Goal: Transaction & Acquisition: Purchase product/service

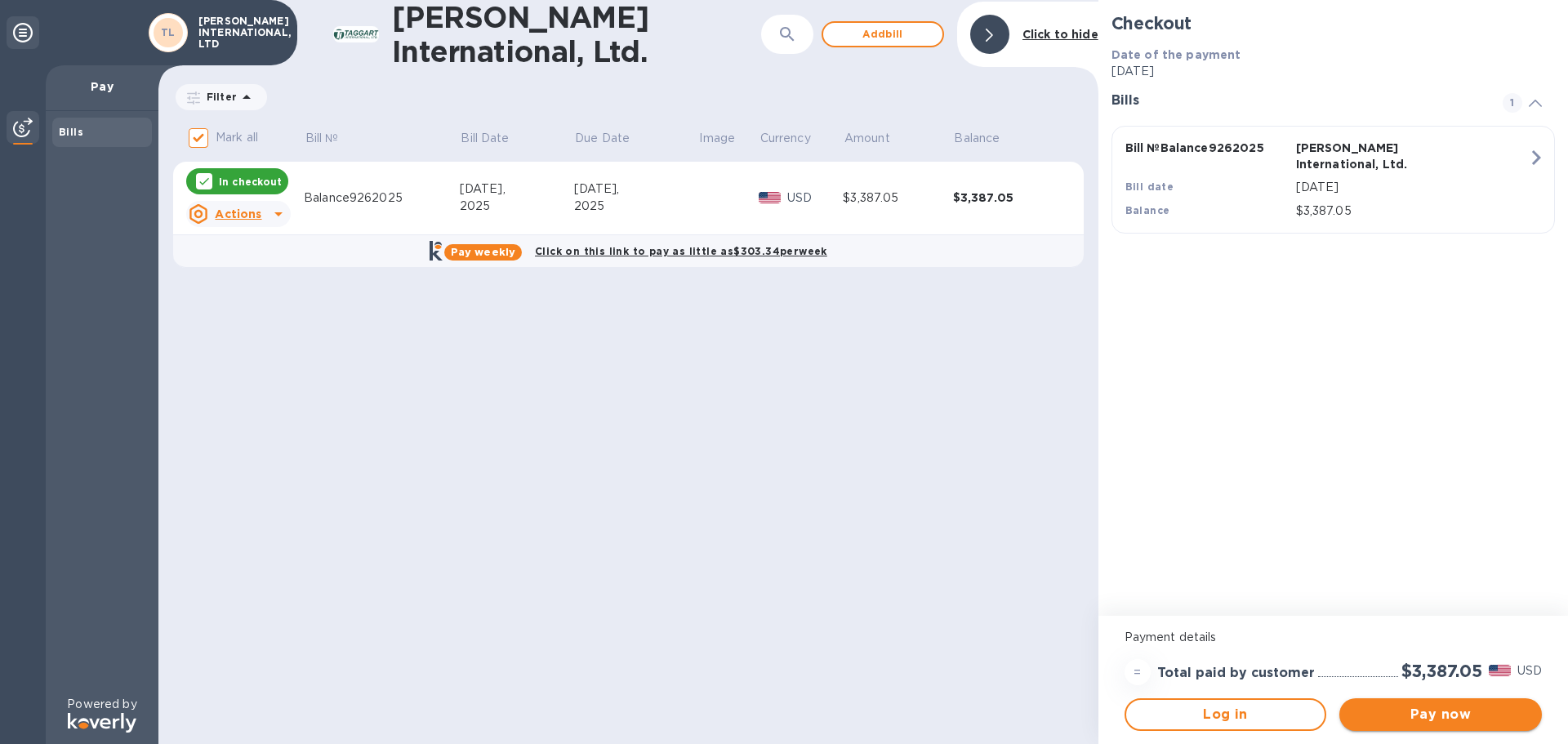
click at [1420, 708] on span "Pay now" at bounding box center [1440, 715] width 176 height 20
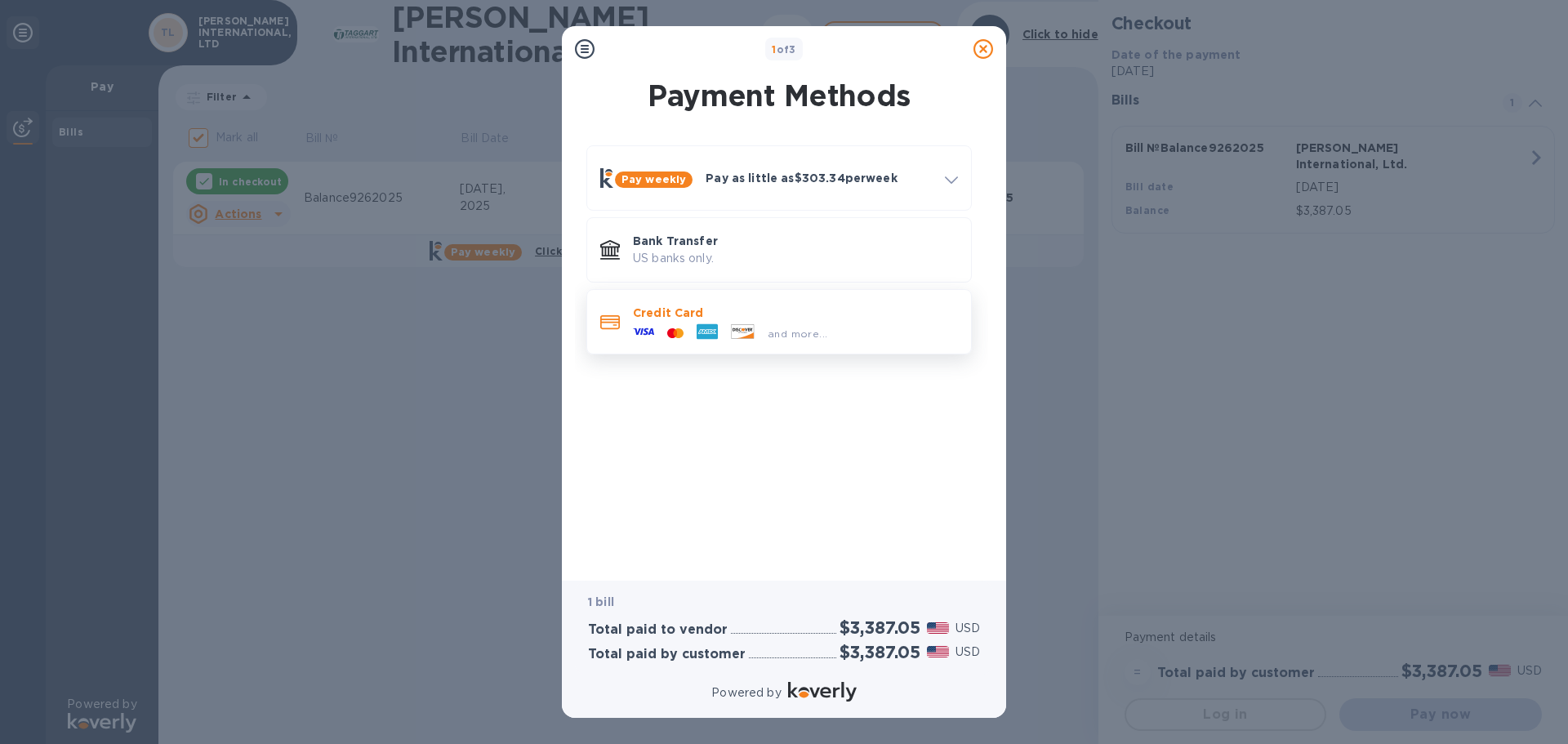
click at [718, 312] on p "Credit Card" at bounding box center [795, 313] width 325 height 17
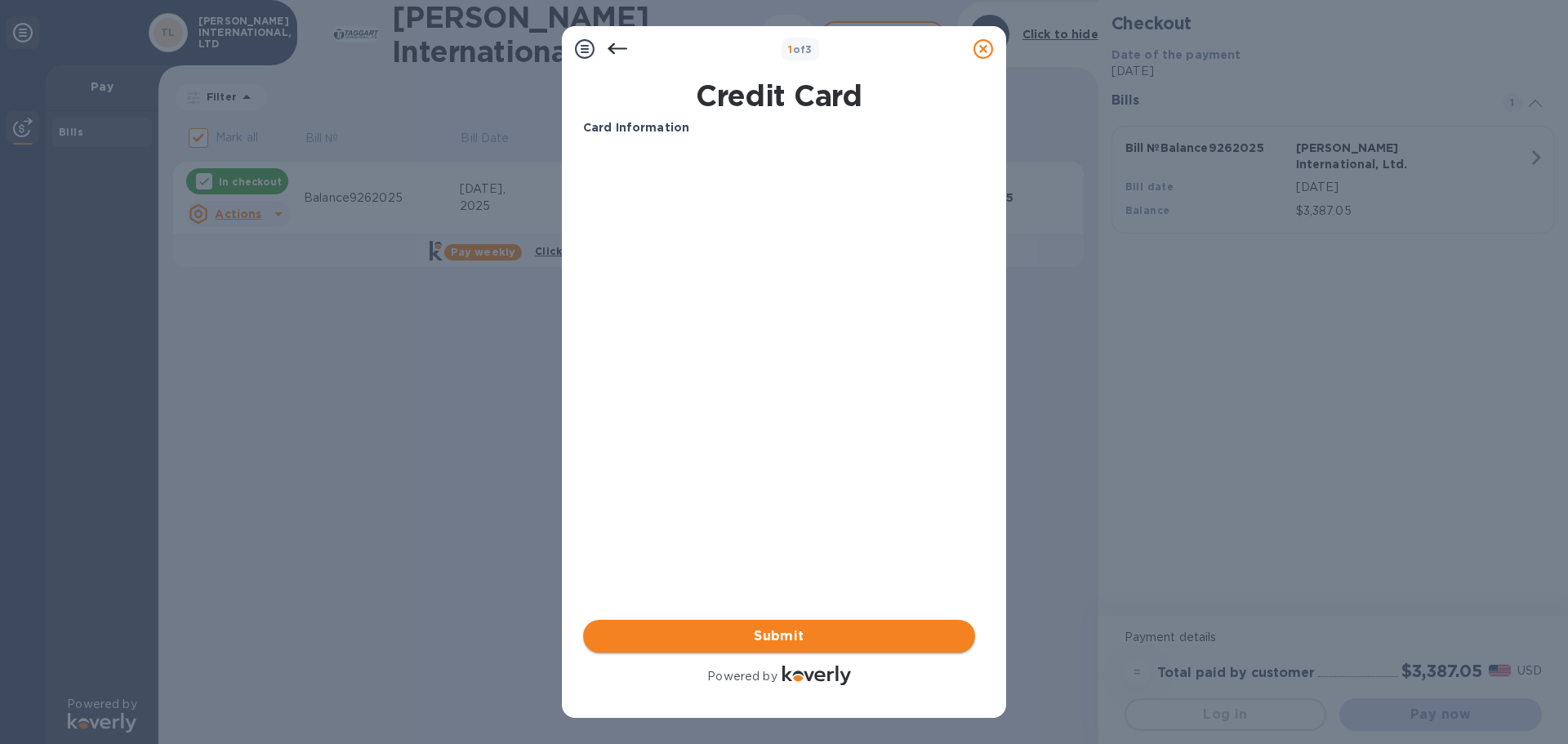
click at [804, 639] on span "Submit" at bounding box center [779, 637] width 366 height 20
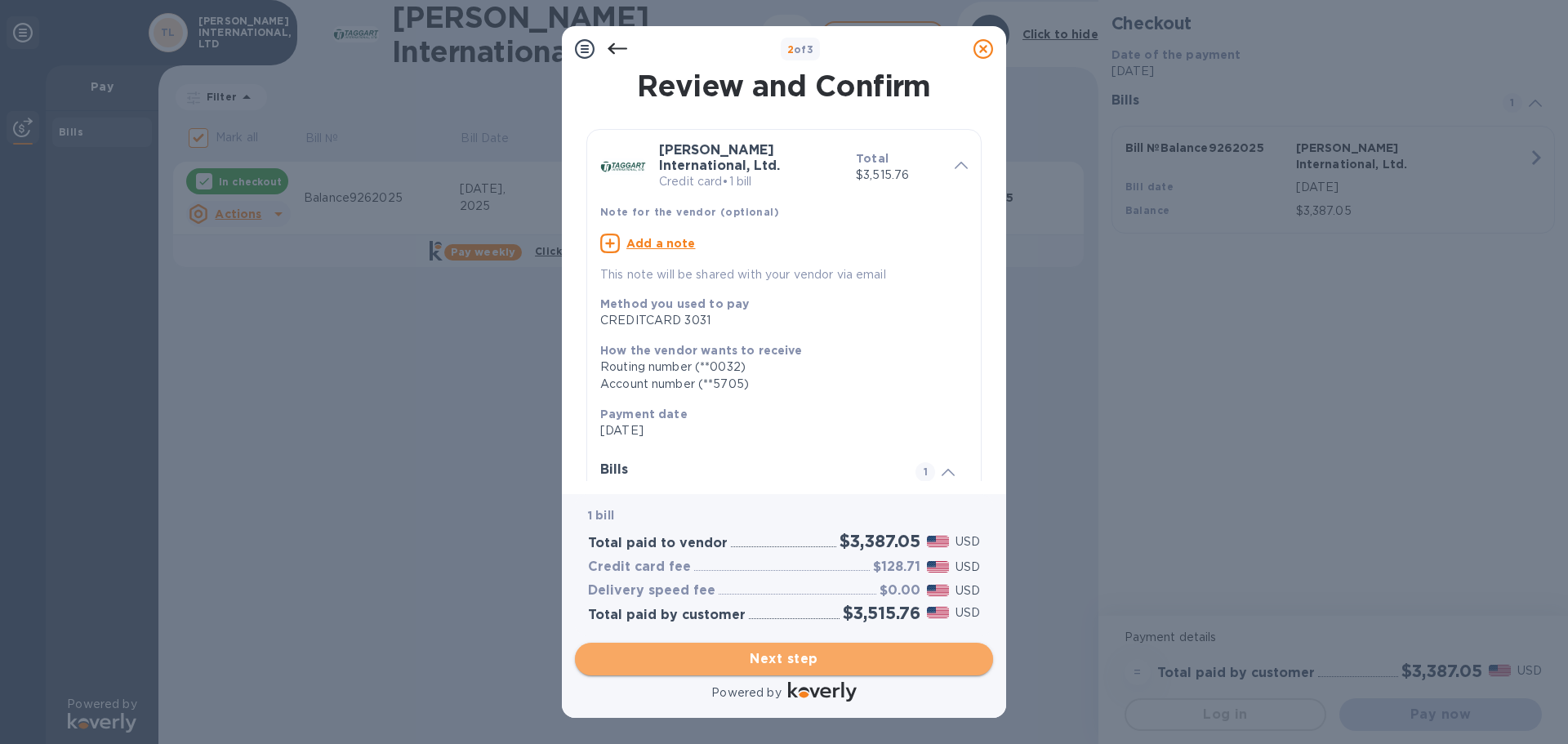
click at [808, 662] on span "Next step" at bounding box center [784, 660] width 392 height 20
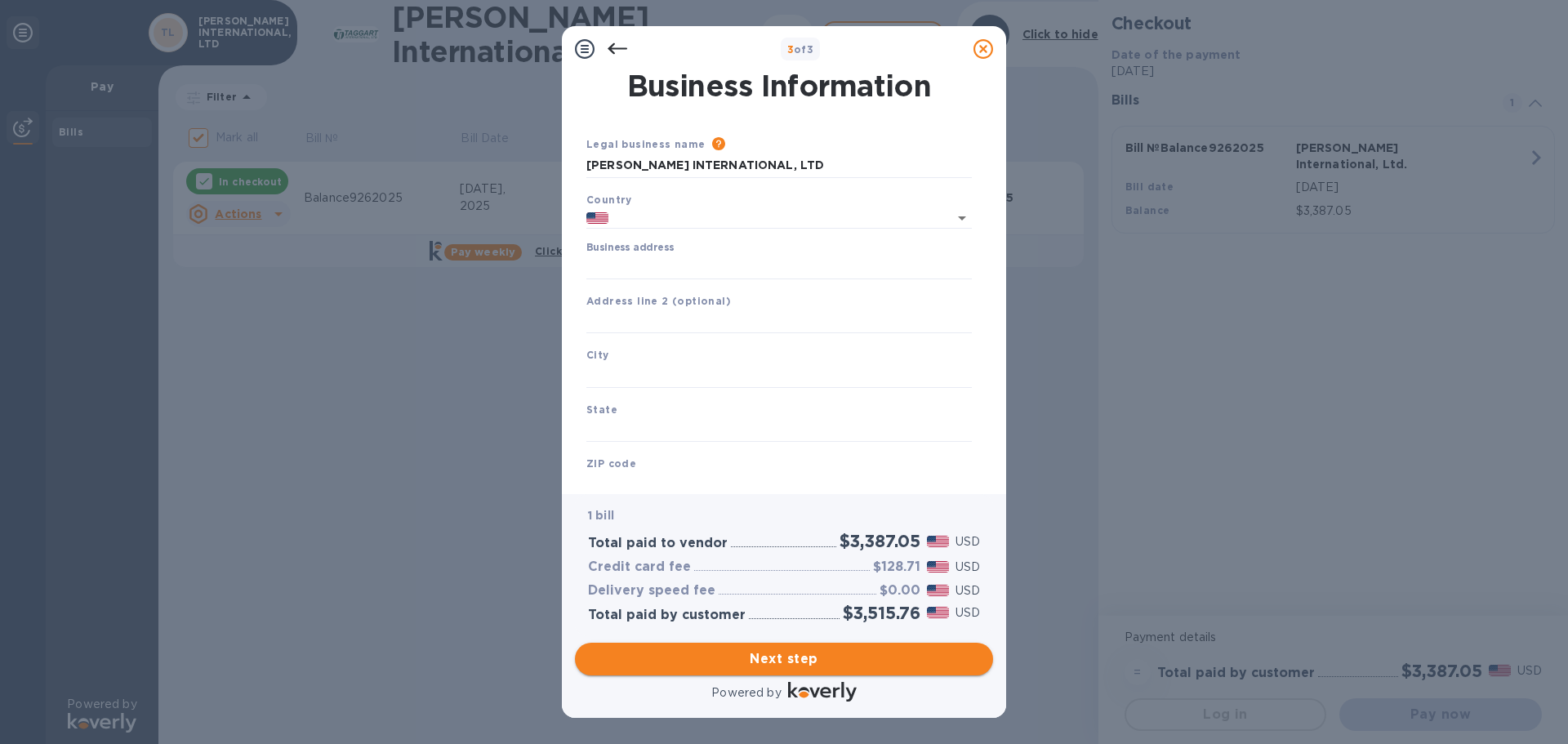
type input "[GEOGRAPHIC_DATA]"
click at [694, 263] on input "Business address" at bounding box center [779, 267] width 386 height 25
type input "PO BOX 3692"
click at [625, 367] on input "text" at bounding box center [779, 376] width 386 height 25
type input "Saint Augustine"
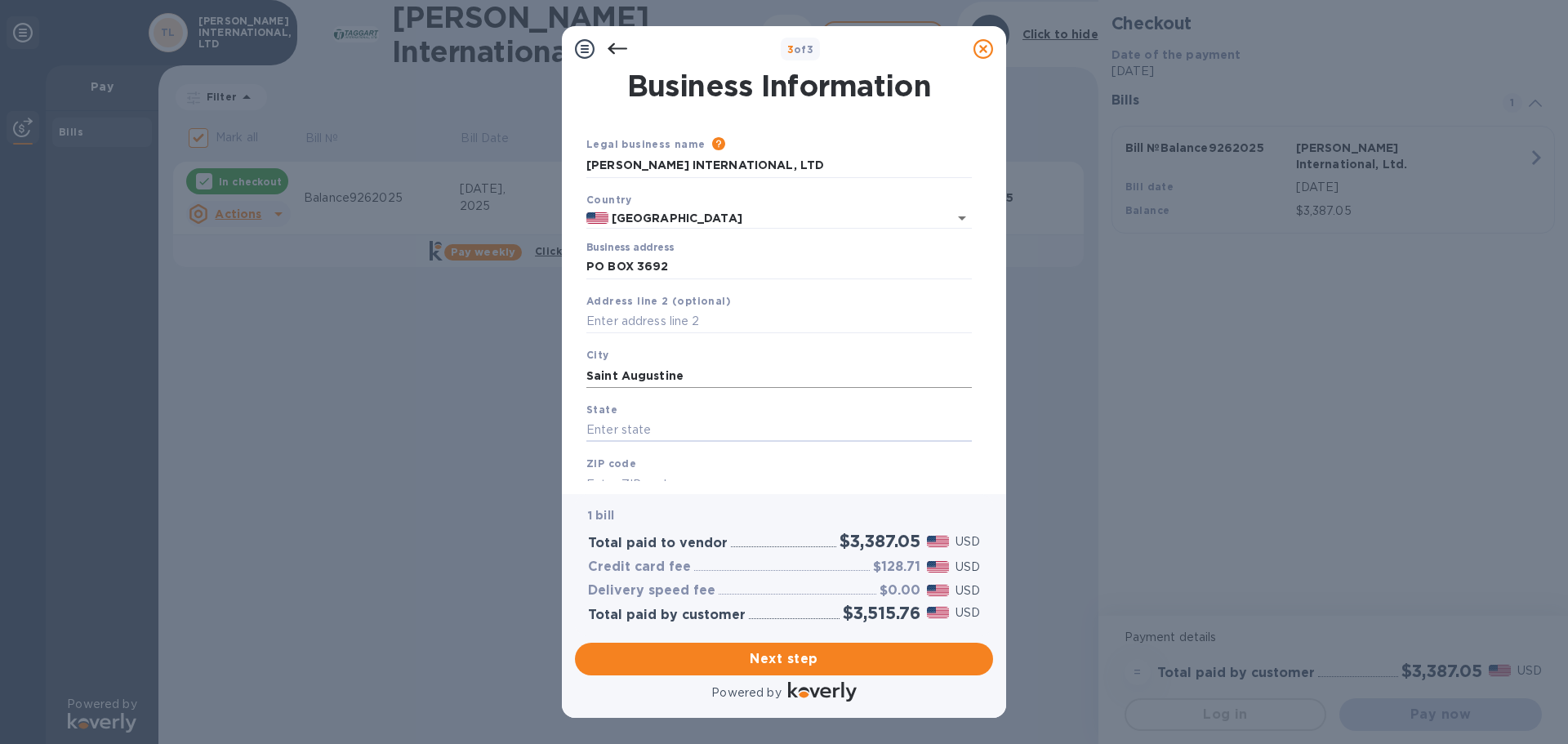
type input "f"
type input "FL"
type input "32085"
drag, startPoint x: 779, startPoint y: 162, endPoint x: 771, endPoint y: 164, distance: 8.2
click at [771, 164] on input "[PERSON_NAME] INTERNATIONAL, LTD" at bounding box center [779, 166] width 386 height 25
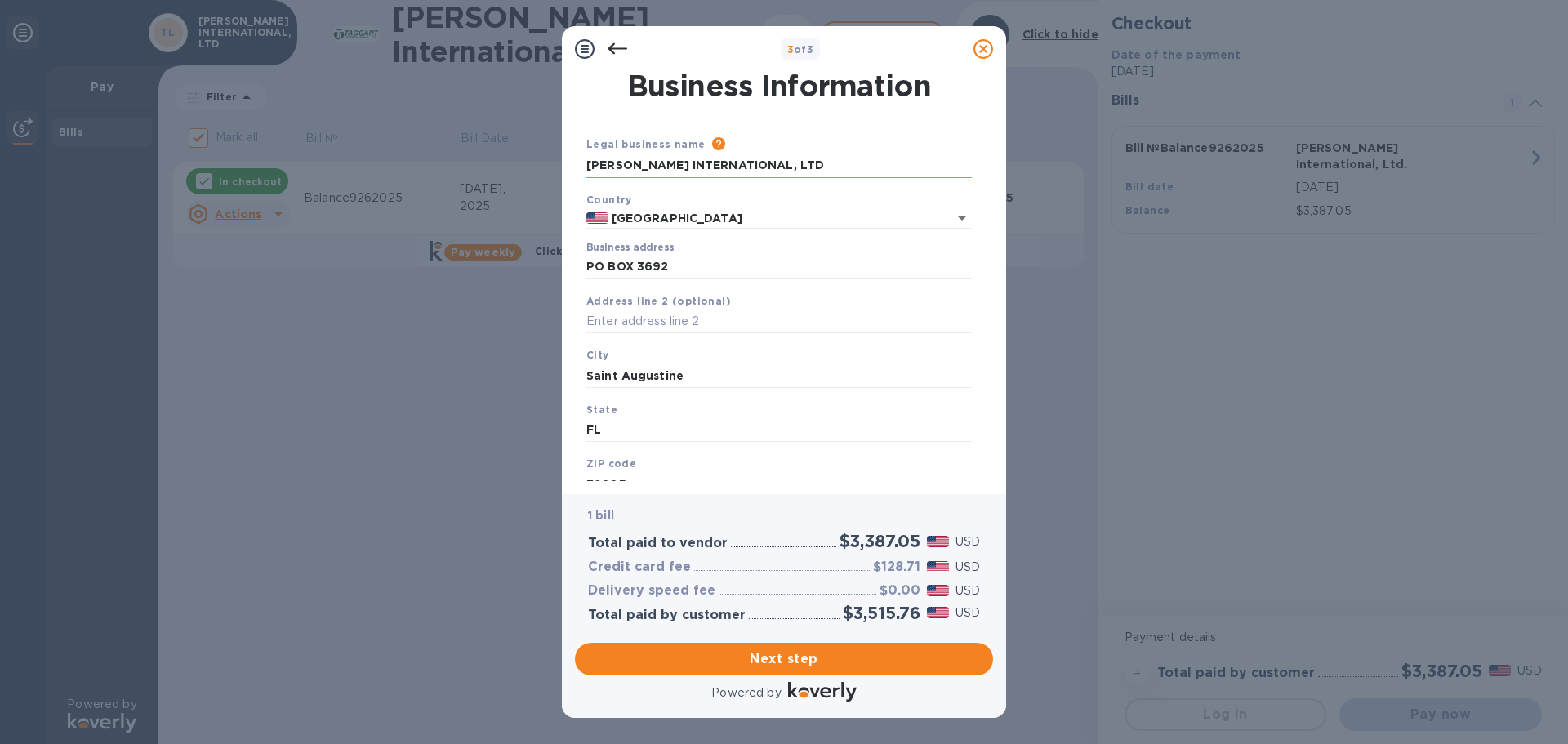
click at [677, 161] on input "[PERSON_NAME] INTERNATIONAL, LTD" at bounding box center [779, 166] width 386 height 25
drag, startPoint x: 800, startPoint y: 166, endPoint x: 544, endPoint y: 176, distance: 256.2
click at [544, 176] on div "3 of 3 Business Information Legal business name Please provide the legal name t…" at bounding box center [784, 372] width 1568 height 744
type input "Astroteed Inc"
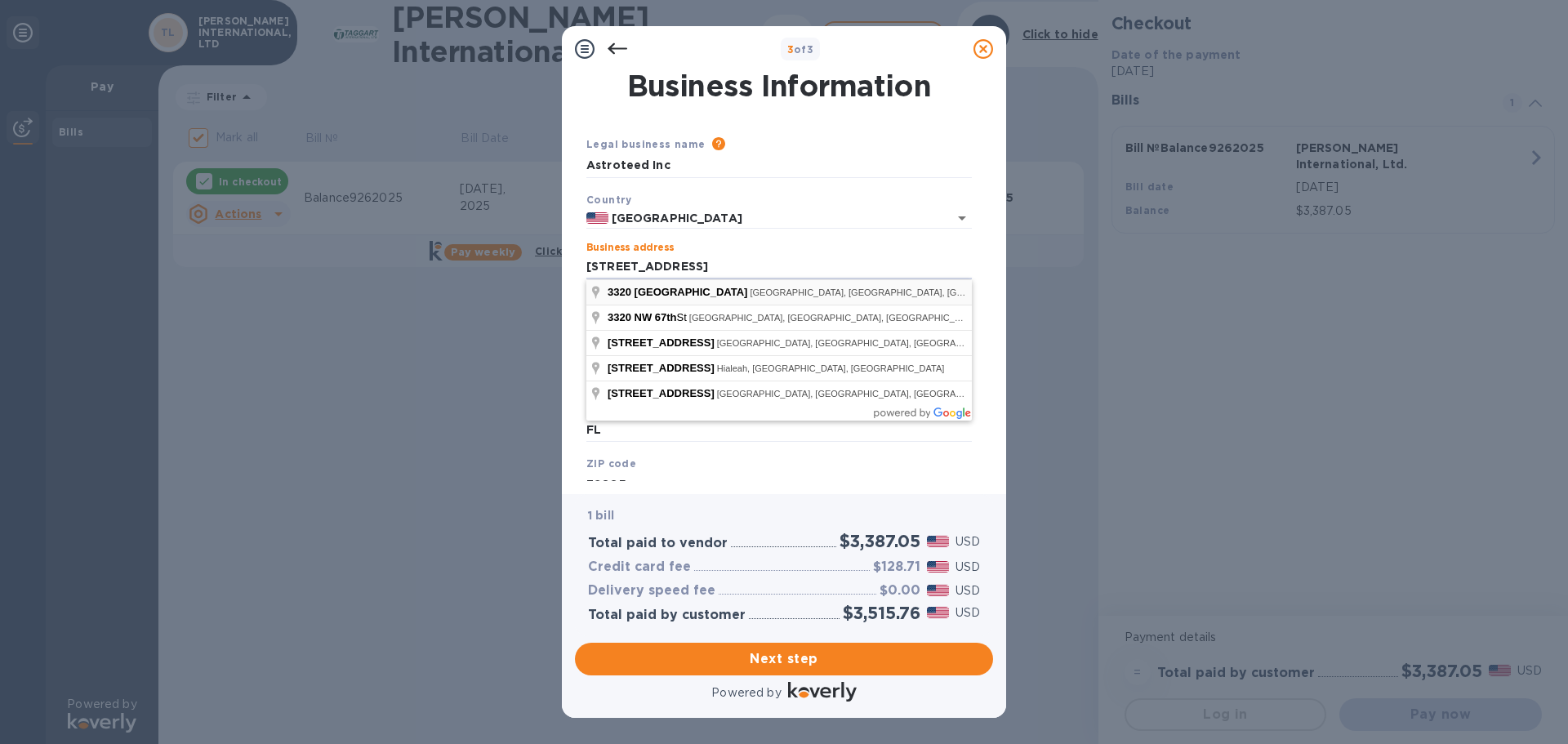
type input "[STREET_ADDRESS]"
type input "[GEOGRAPHIC_DATA]"
type input "33122"
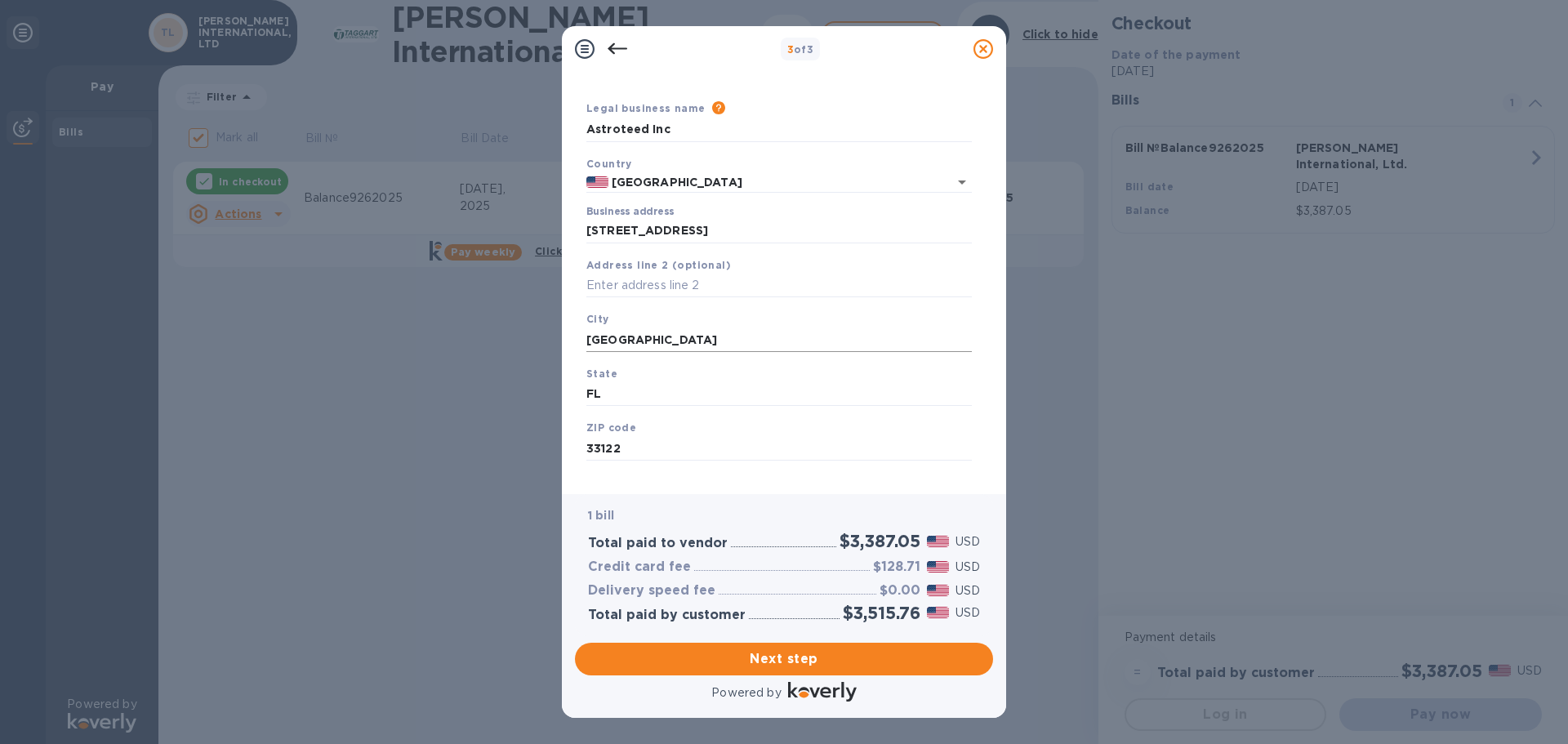
scroll to position [55, 0]
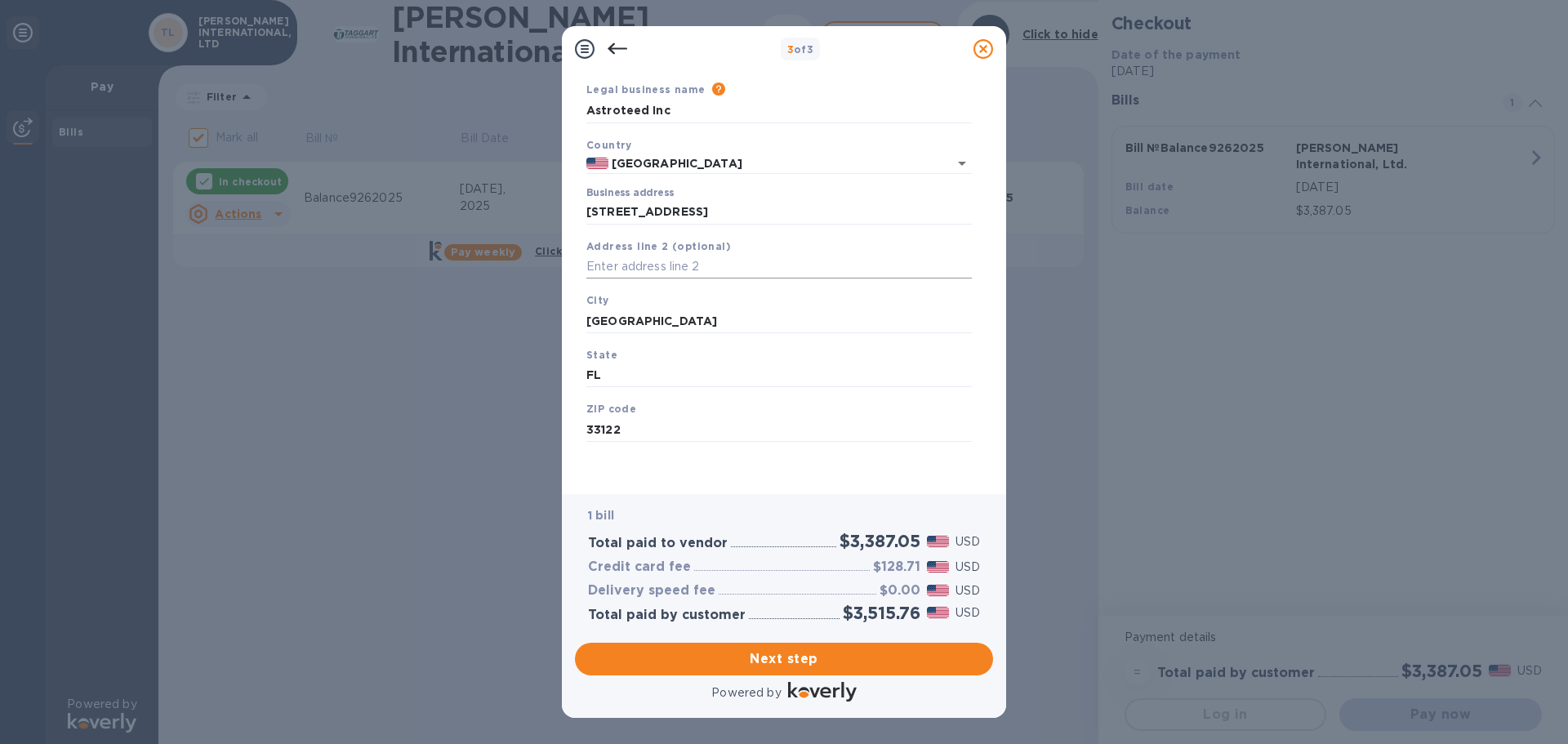
click at [625, 270] on input "text" at bounding box center [779, 267] width 386 height 25
type input "Ste 980"
click at [821, 647] on button "Next step" at bounding box center [784, 660] width 418 height 33
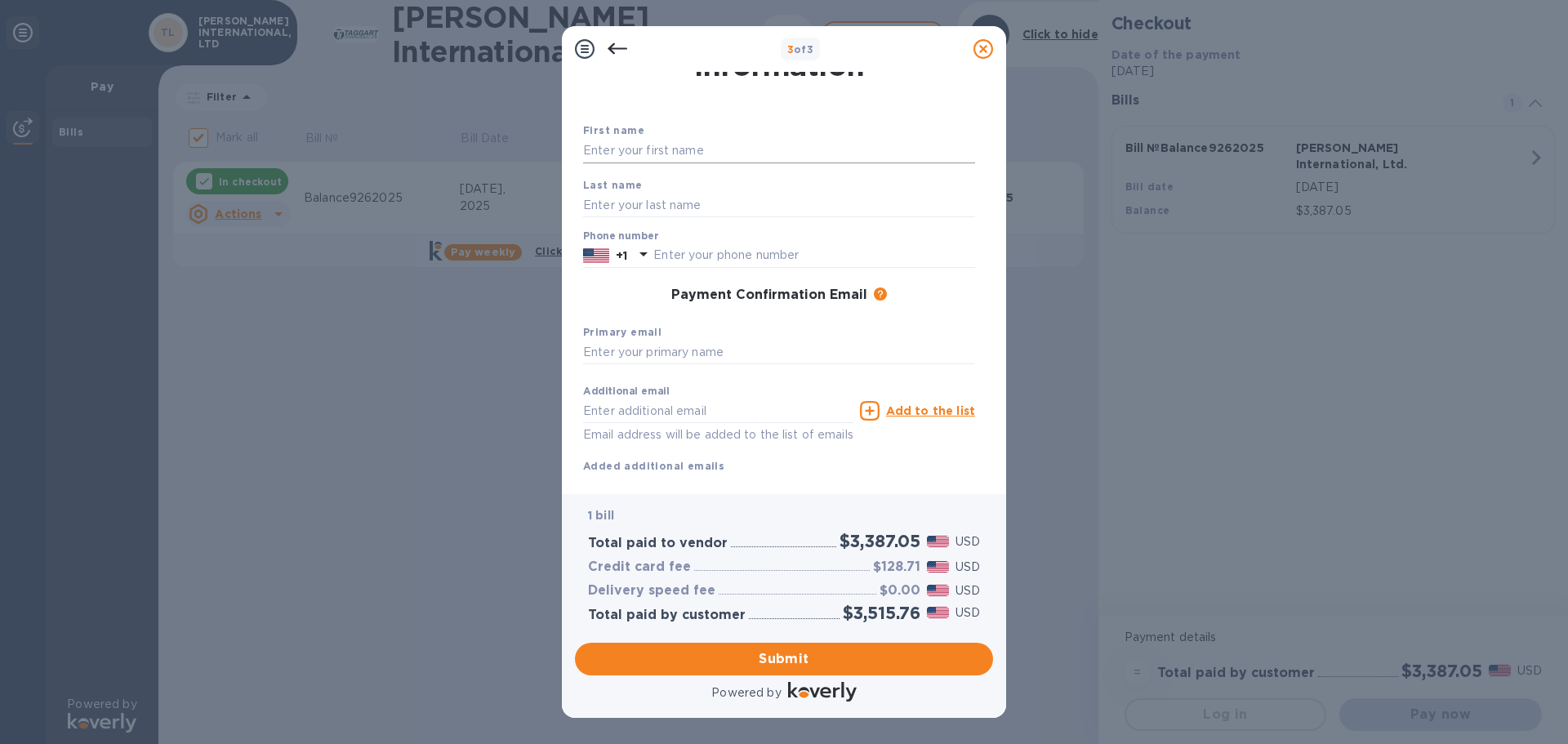
click at [675, 147] on input "text" at bounding box center [779, 151] width 392 height 25
type input "[PERSON_NAME]"
click at [678, 247] on input "text" at bounding box center [814, 256] width 321 height 25
type input "7862205899"
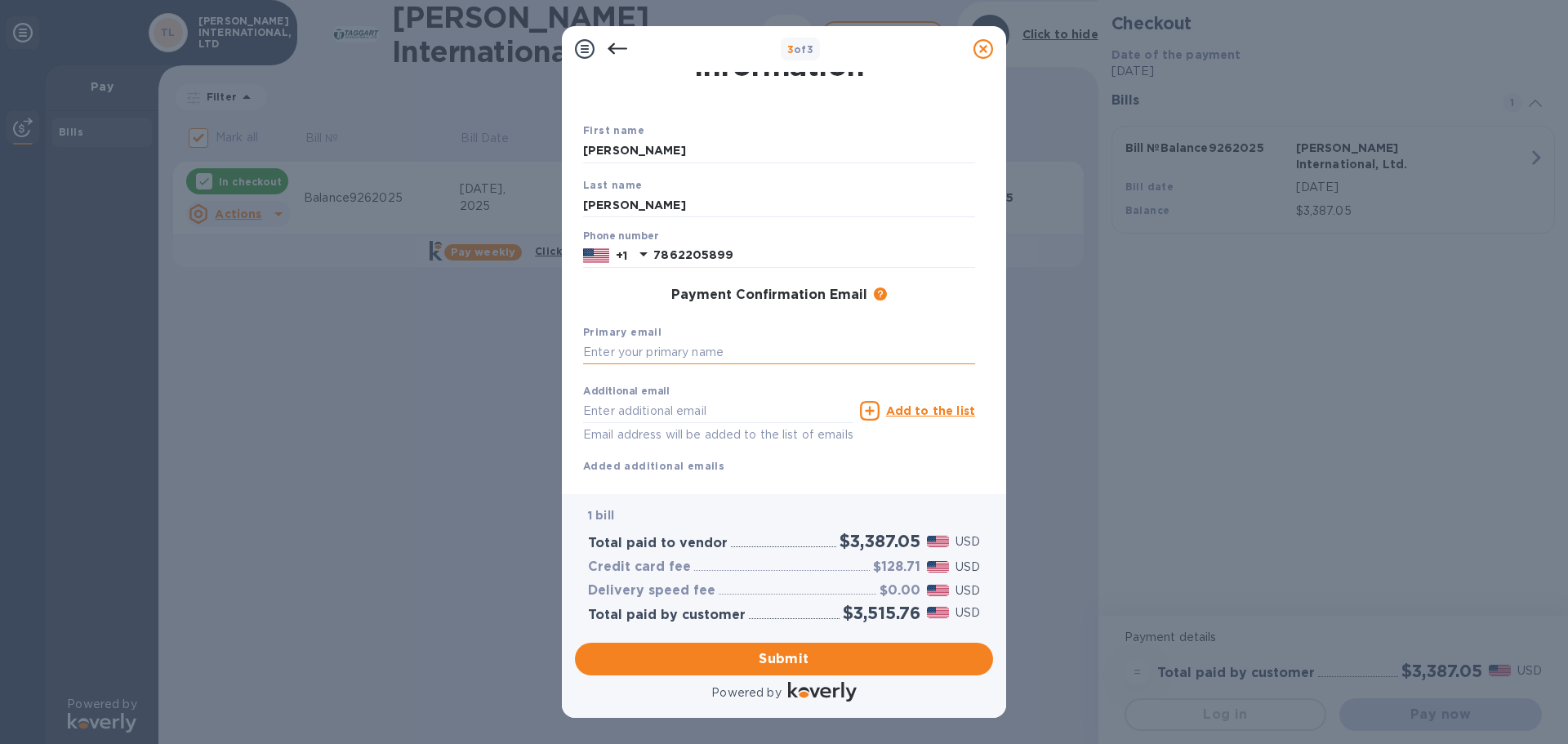
click at [640, 348] on input "text" at bounding box center [779, 353] width 392 height 25
click at [650, 353] on input "text" at bounding box center [779, 353] width 392 height 25
type input "[EMAIL_ADDRESS][DOMAIN_NAME]"
click at [637, 403] on input "text" at bounding box center [718, 411] width 270 height 25
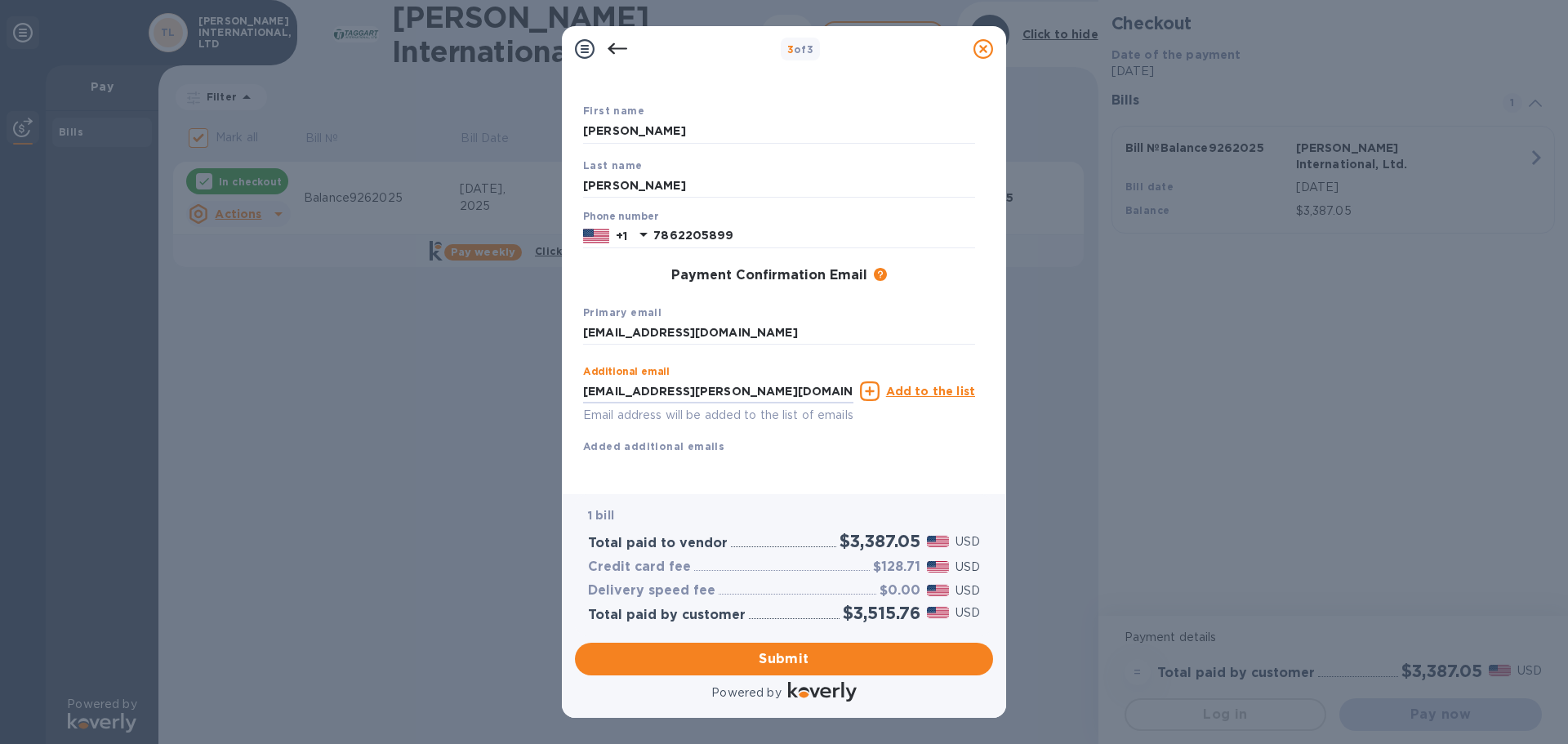
scroll to position [93, 0]
type input "[EMAIL_ADDRESS][PERSON_NAME][DOMAIN_NAME]"
click at [925, 385] on u "Add to the list" at bounding box center [930, 392] width 89 height 13
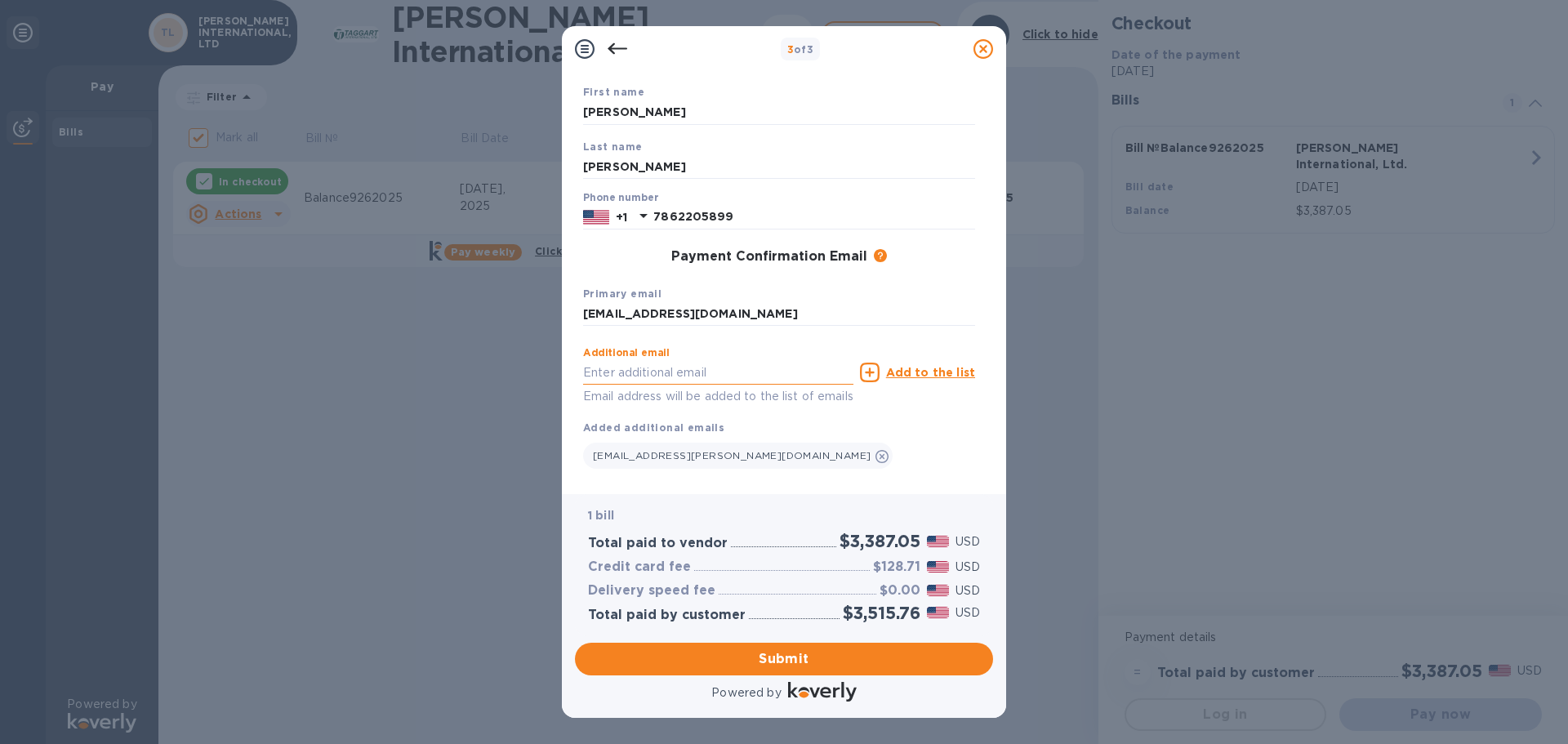
paste input "[EMAIL_ADDRESS][DOMAIN_NAME]"
type input "[EMAIL_ADDRESS][DOMAIN_NAME]"
click at [927, 369] on u "Add to the list" at bounding box center [930, 373] width 89 height 13
click at [805, 660] on span "Submit" at bounding box center [784, 660] width 392 height 20
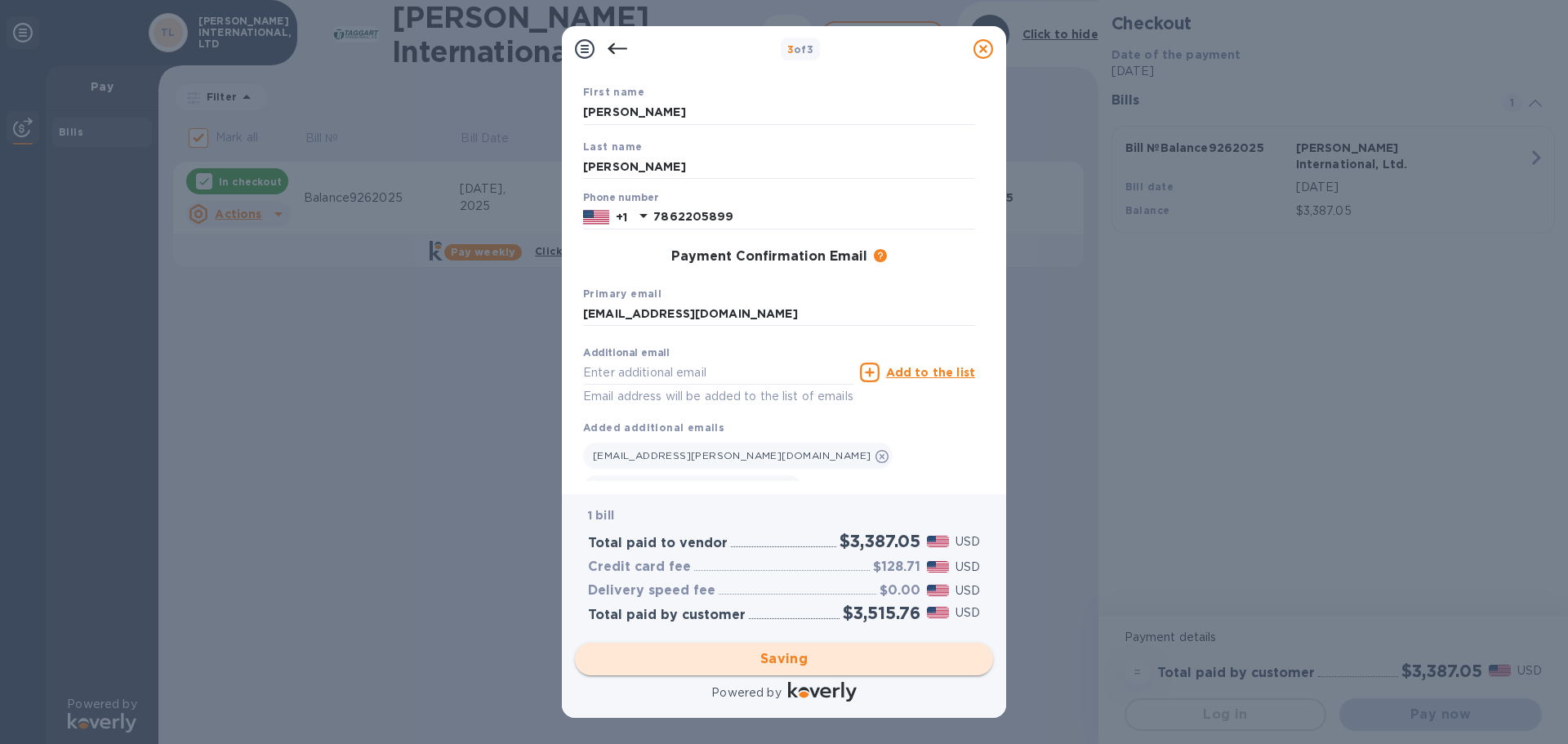
checkbox input "false"
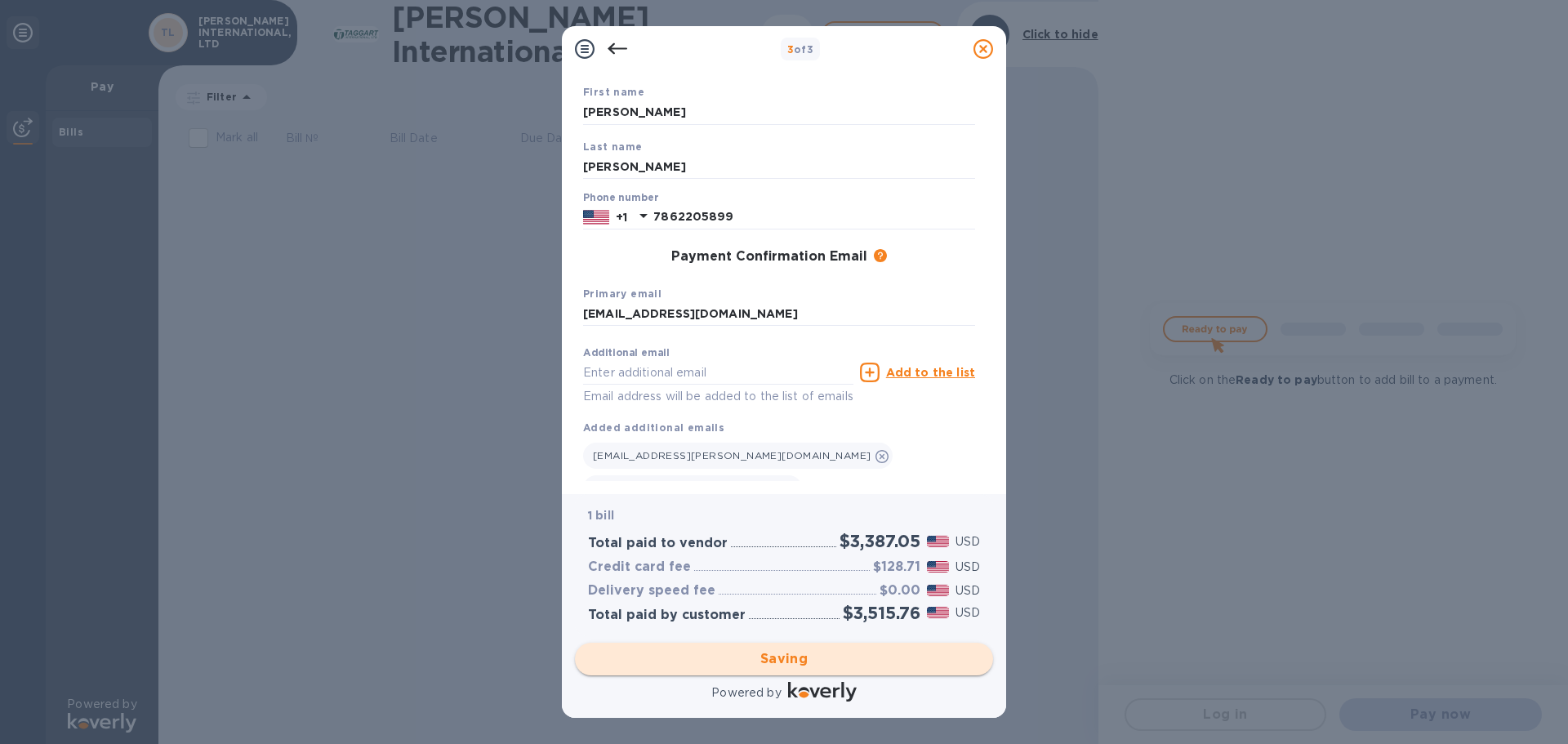
scroll to position [0, 0]
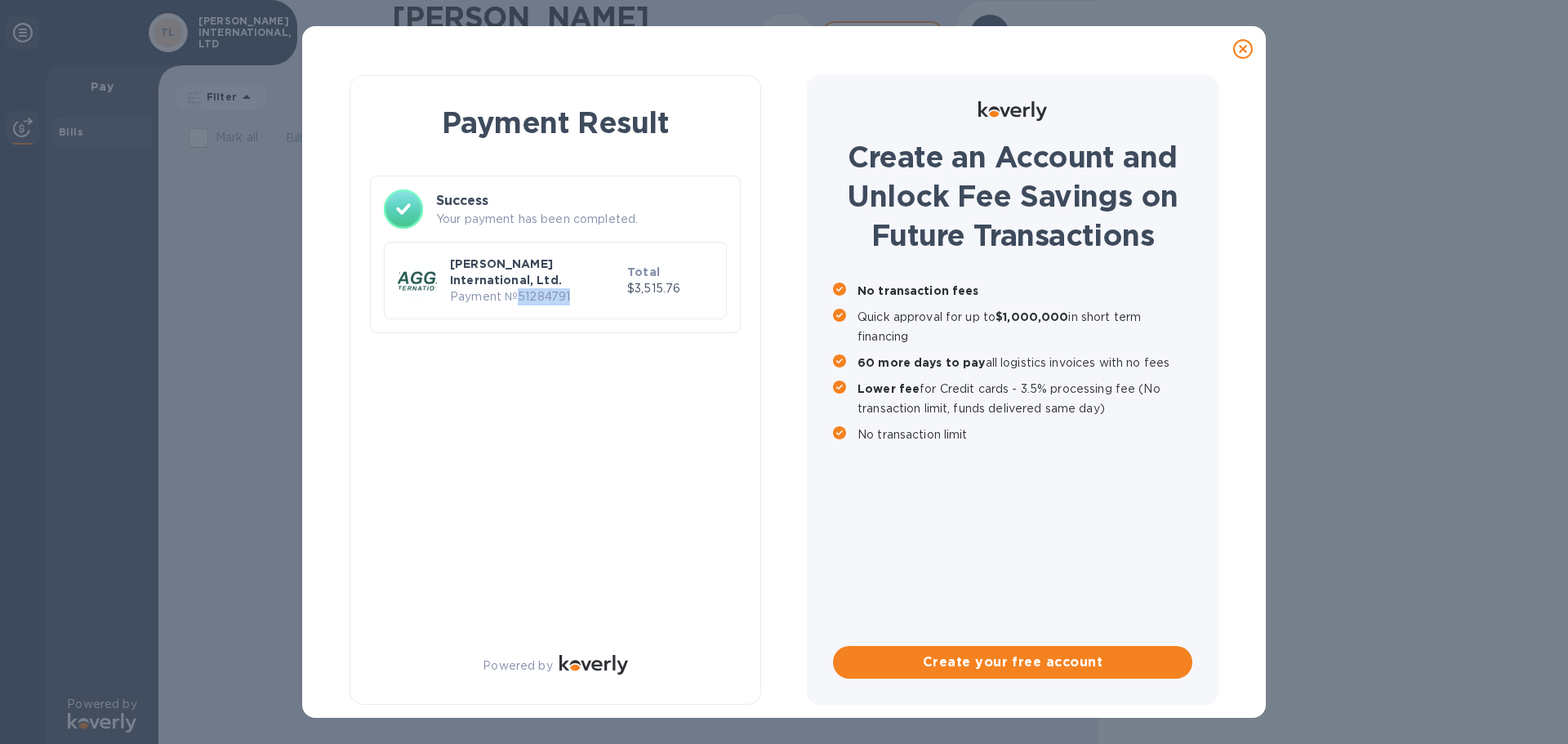
drag, startPoint x: 569, startPoint y: 284, endPoint x: 516, endPoint y: 285, distance: 53.0
click at [516, 289] on p "Payment № 51284791" at bounding box center [535, 297] width 171 height 17
copy p "51284791"
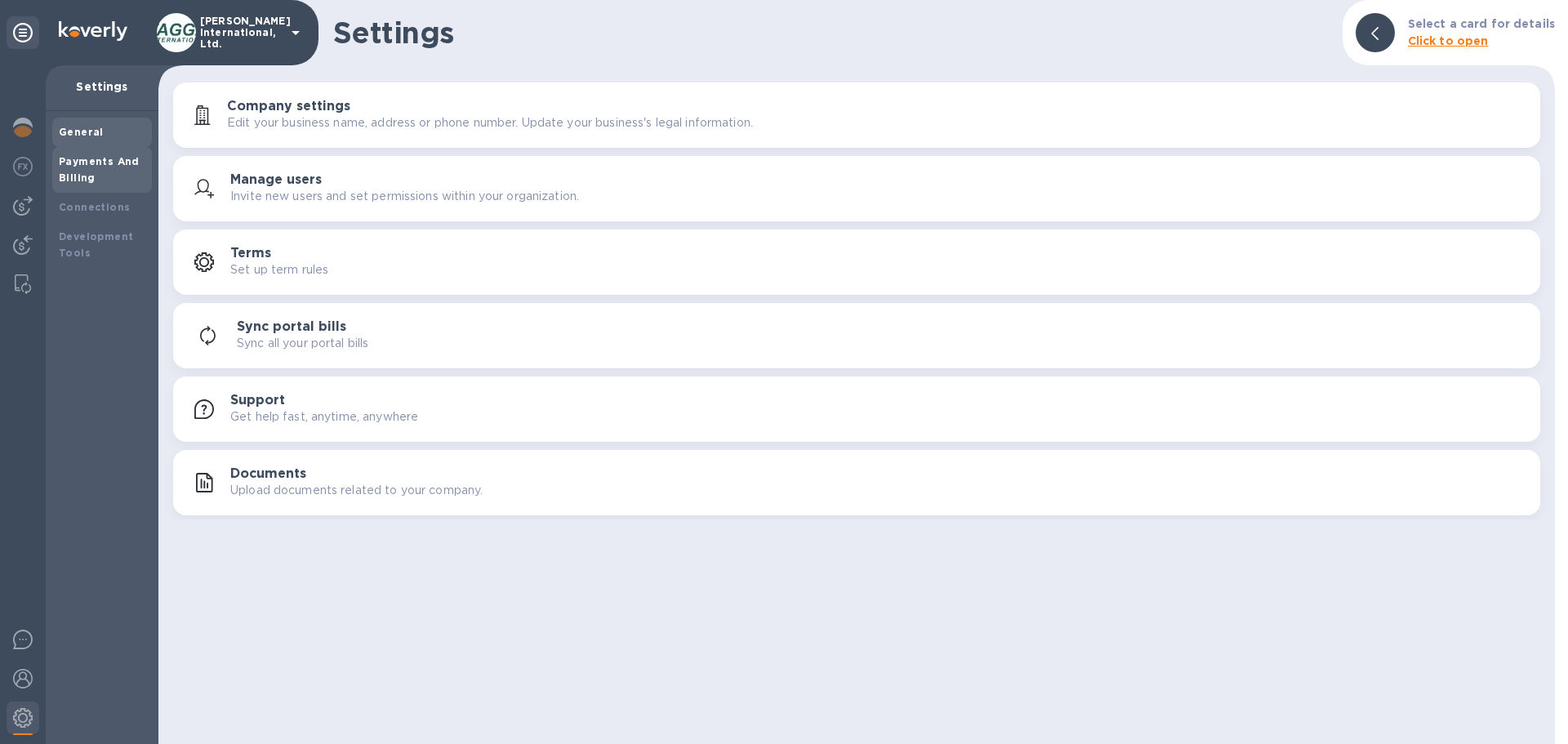
click at [85, 165] on b "Payments And Billing" at bounding box center [99, 169] width 81 height 29
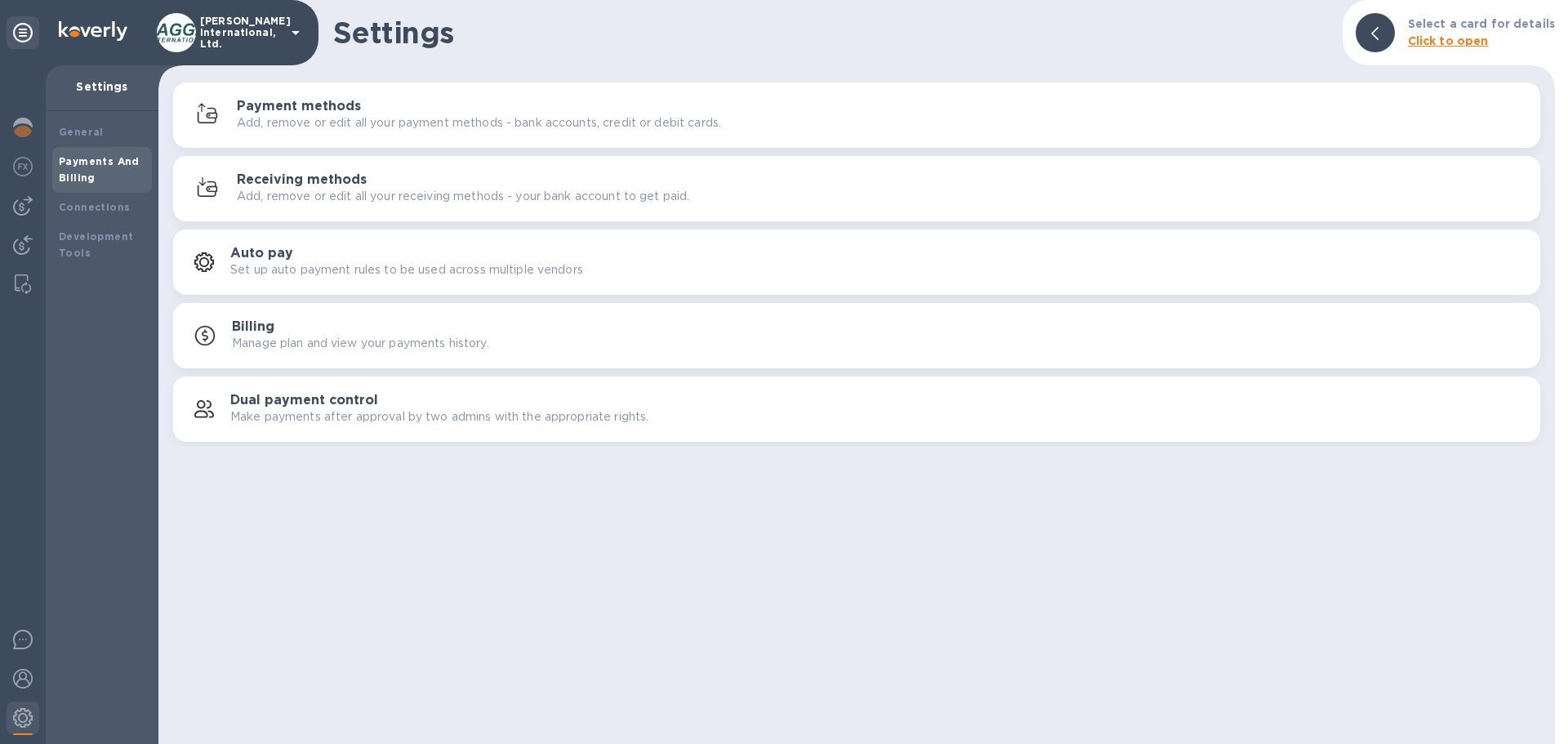
click at [278, 196] on p "Add, remove or edit all your receiving methods - your bank account to get paid." at bounding box center [463, 196] width 453 height 17
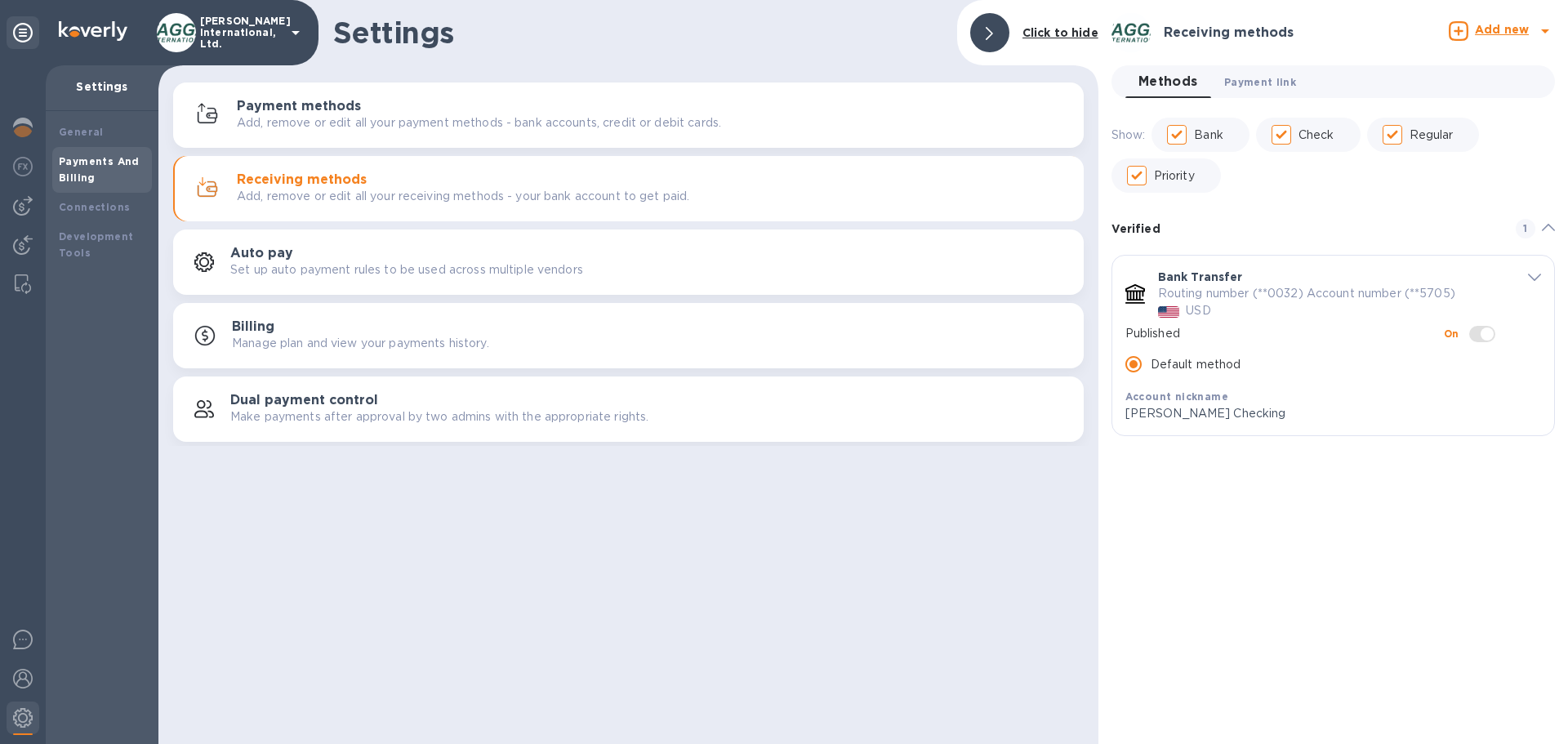
click at [1281, 82] on span "Payment link 0" at bounding box center [1260, 82] width 72 height 17
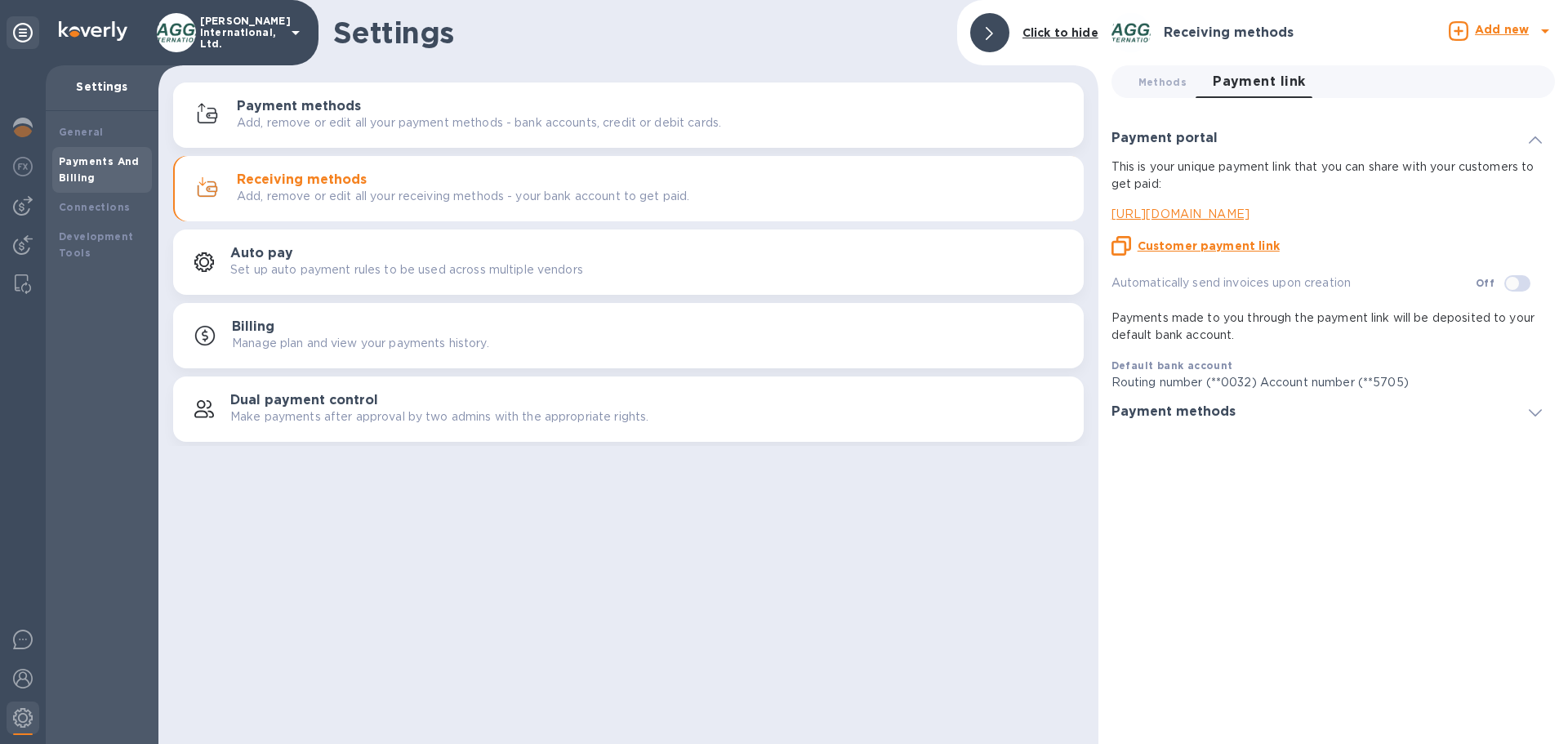
click at [1252, 248] on u "Customer payment link" at bounding box center [1209, 246] width 142 height 13
click at [273, 651] on div "Settings Click to hide Payment methods Add, remove or edit all your payment met…" at bounding box center [629, 372] width 940 height 744
